Goal: Check status

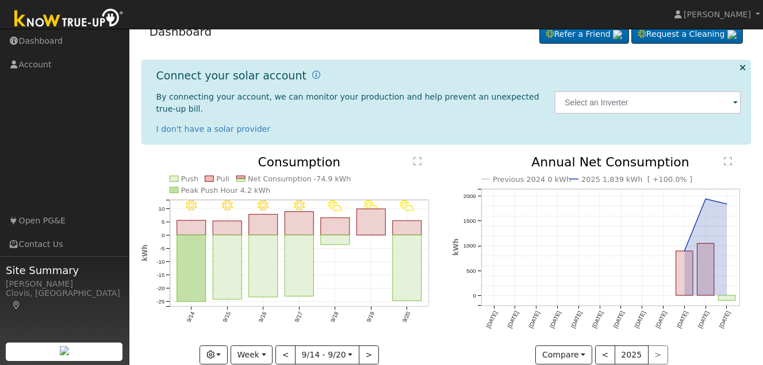
scroll to position [28, 0]
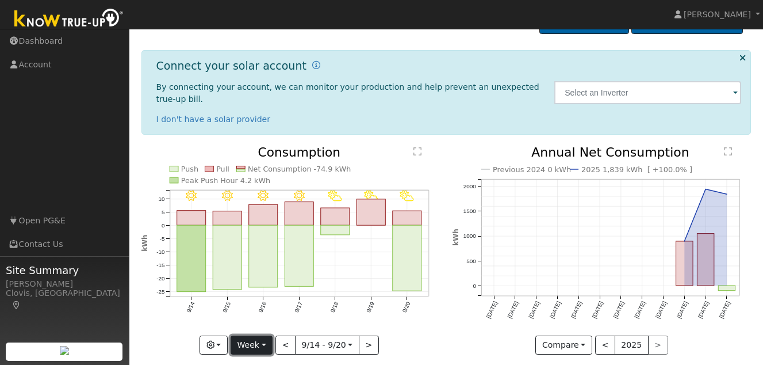
drag, startPoint x: 370, startPoint y: 263, endPoint x: 264, endPoint y: 331, distance: 125.9
click at [264, 335] on button "Week" at bounding box center [252, 345] width 42 height 20
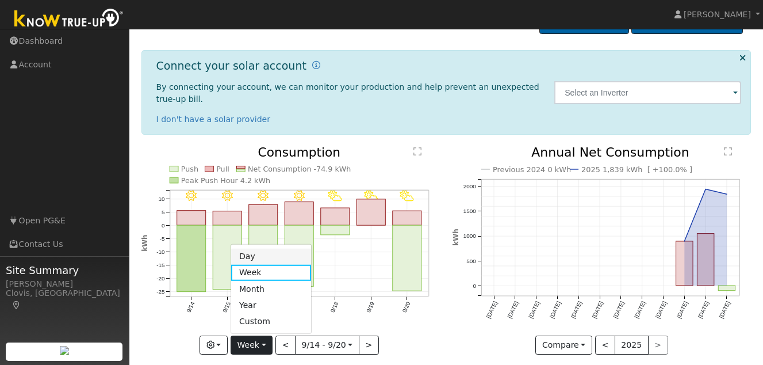
click at [263, 248] on link "Day" at bounding box center [271, 256] width 80 height 16
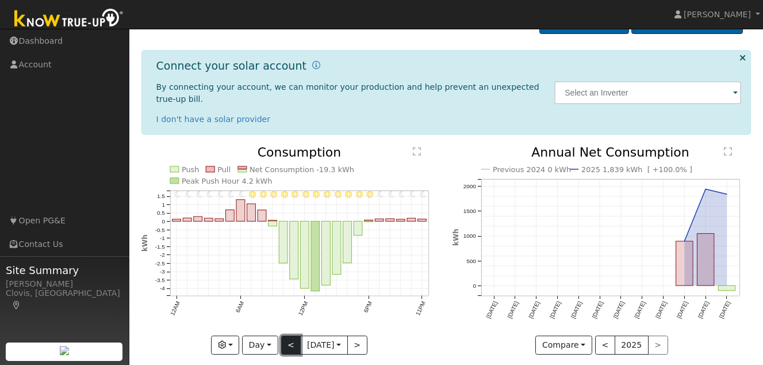
click at [288, 335] on button "<" at bounding box center [291, 345] width 20 height 20
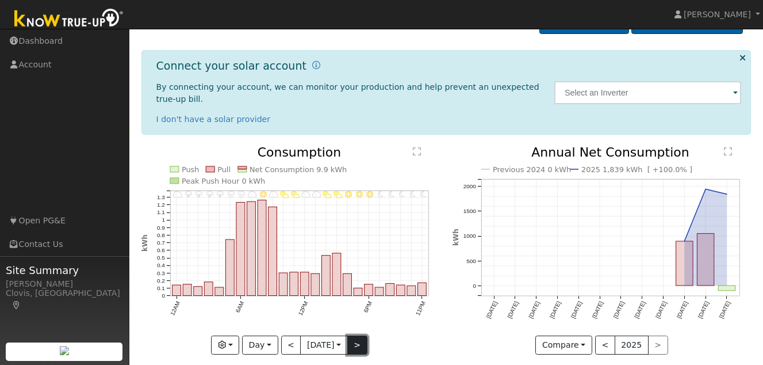
click at [353, 335] on button ">" at bounding box center [357, 345] width 20 height 20
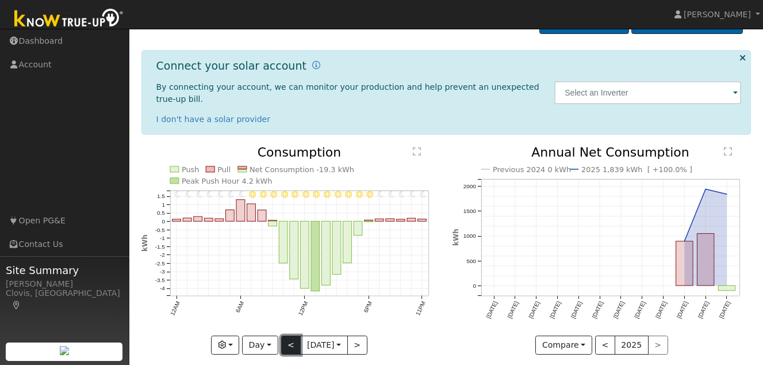
click at [287, 335] on button "<" at bounding box center [291, 345] width 20 height 20
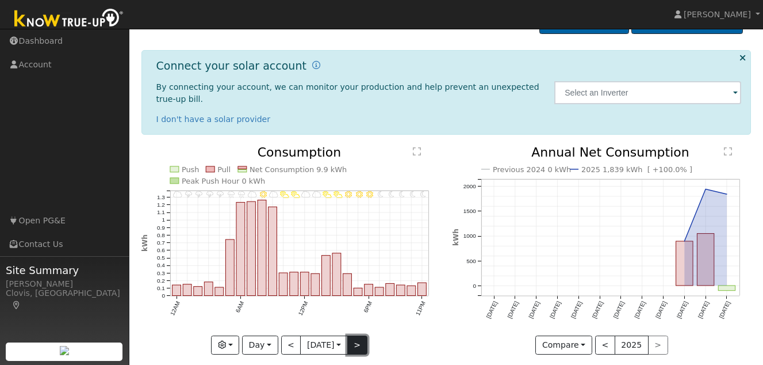
click at [357, 335] on button ">" at bounding box center [357, 345] width 20 height 20
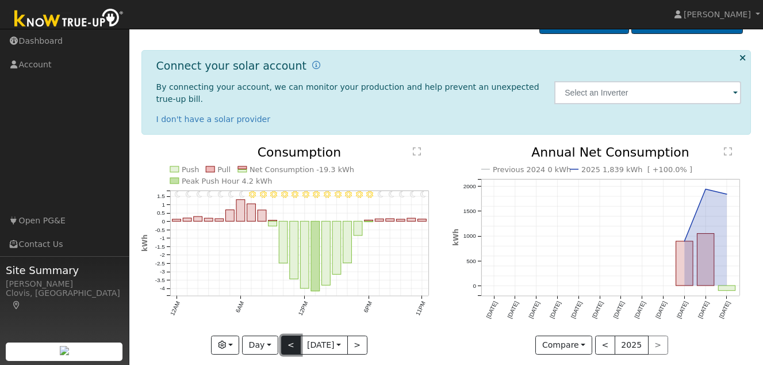
click at [284, 335] on button "<" at bounding box center [291, 345] width 20 height 20
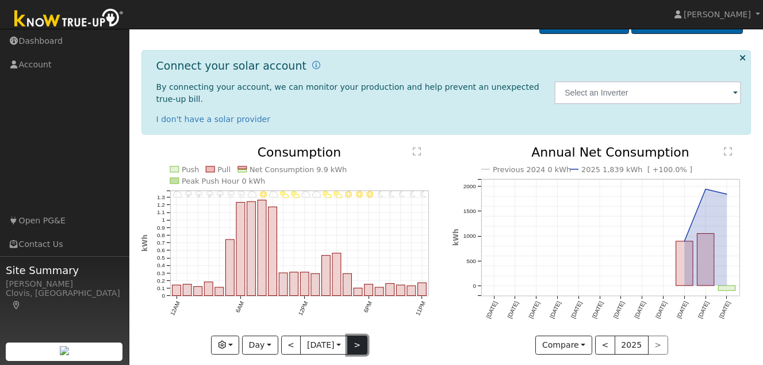
click at [355, 335] on button ">" at bounding box center [357, 345] width 20 height 20
type input "[DATE]"
